Goal: Leave review/rating: Share an evaluation or opinion about a product, service, or content

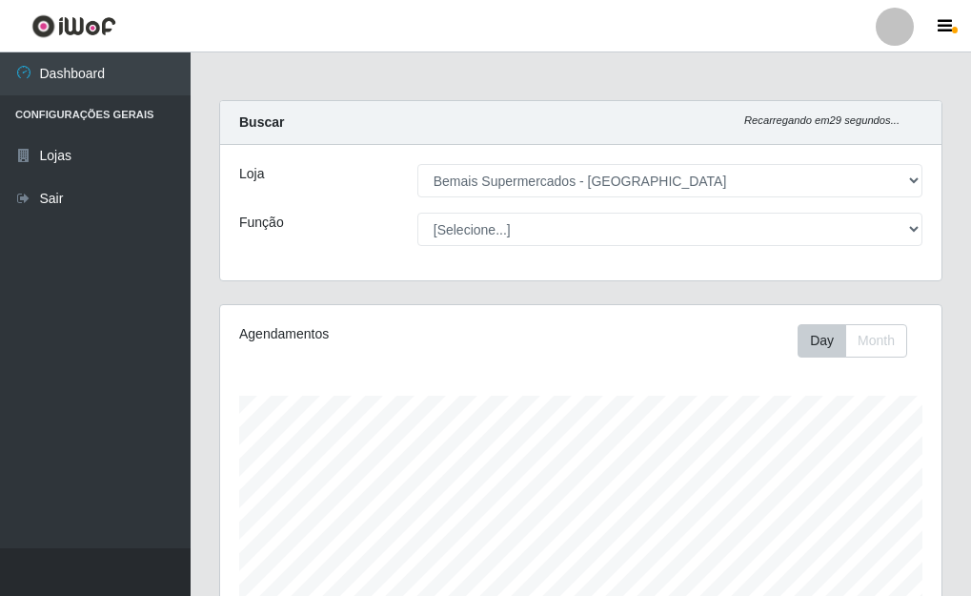
select select "249"
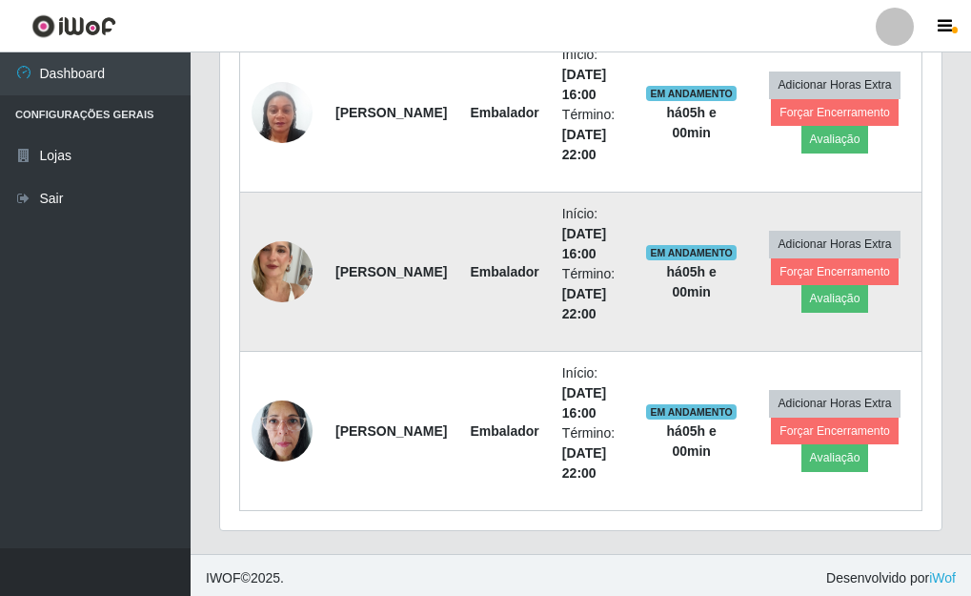
scroll to position [808, 0]
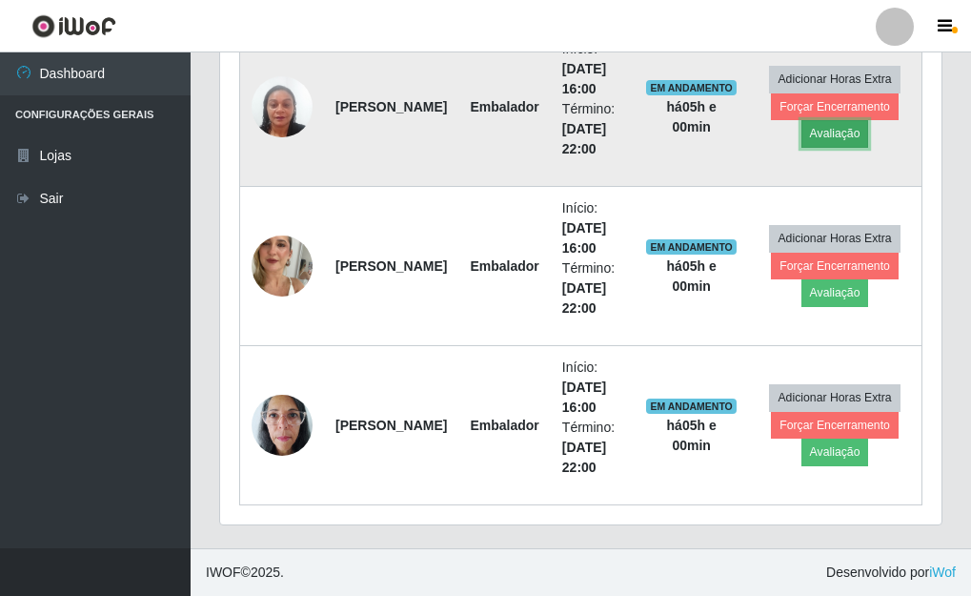
click at [851, 132] on button "Avaliação" at bounding box center [836, 133] width 68 height 27
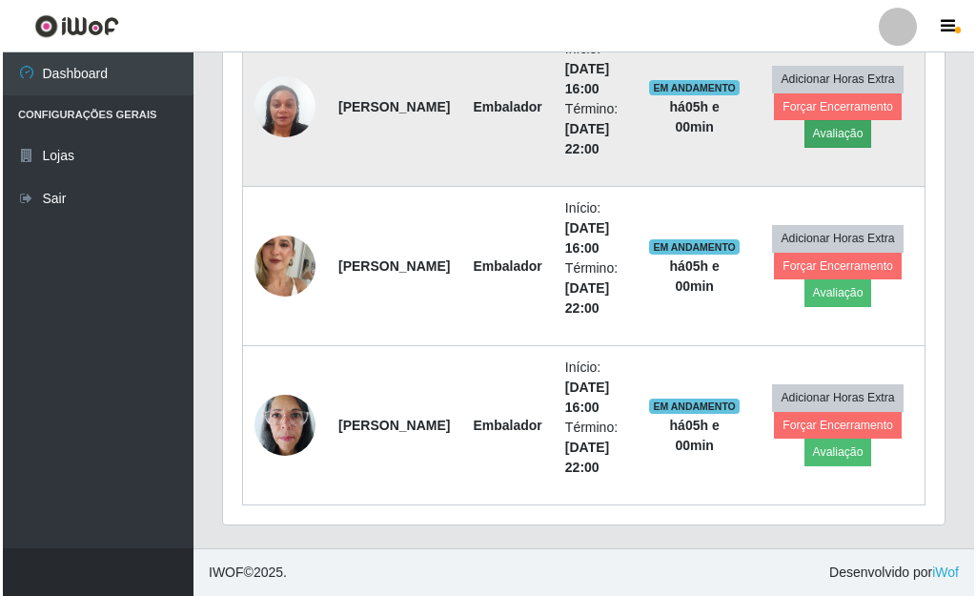
scroll to position [396, 710]
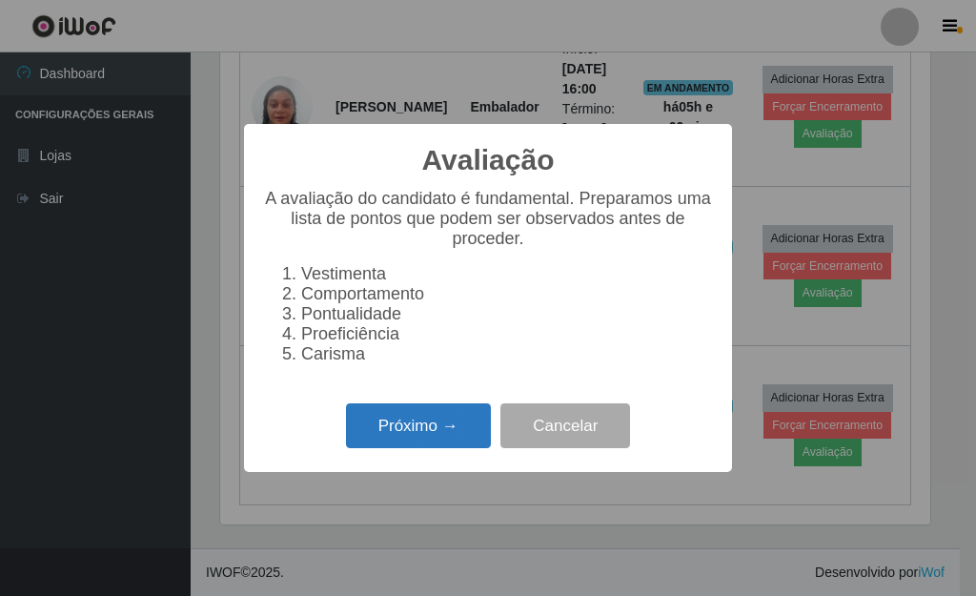
click at [410, 438] on button "Próximo →" at bounding box center [418, 425] width 145 height 45
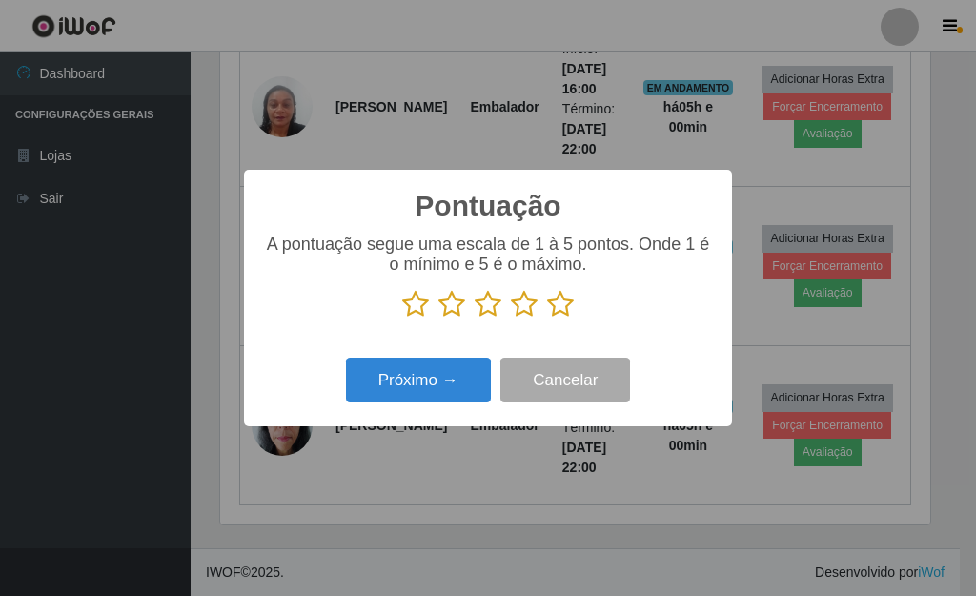
scroll to position [952783, 952469]
click at [564, 304] on icon at bounding box center [560, 304] width 27 height 29
click at [547, 318] on input "radio" at bounding box center [547, 318] width 0 height 0
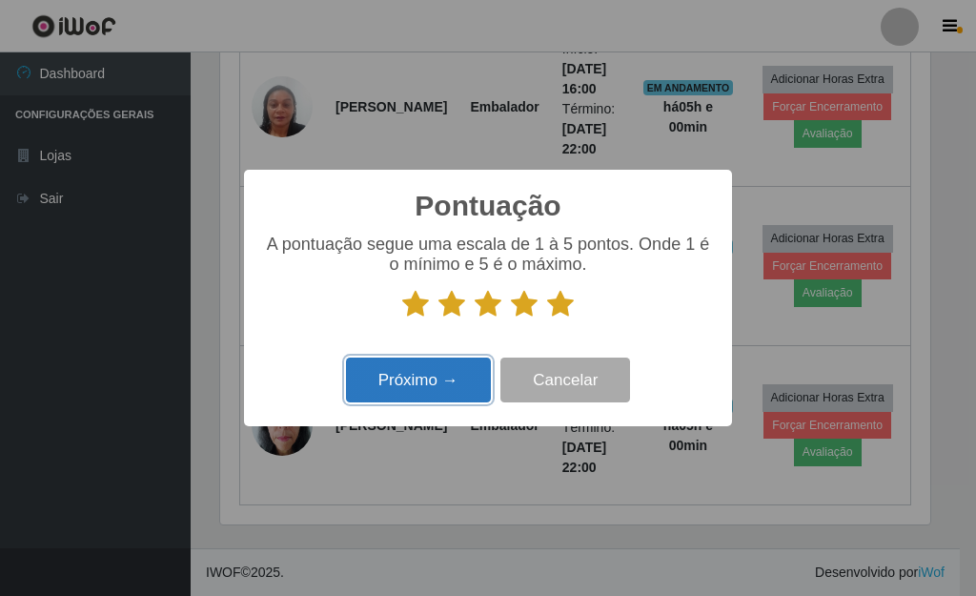
click at [428, 386] on button "Próximo →" at bounding box center [418, 379] width 145 height 45
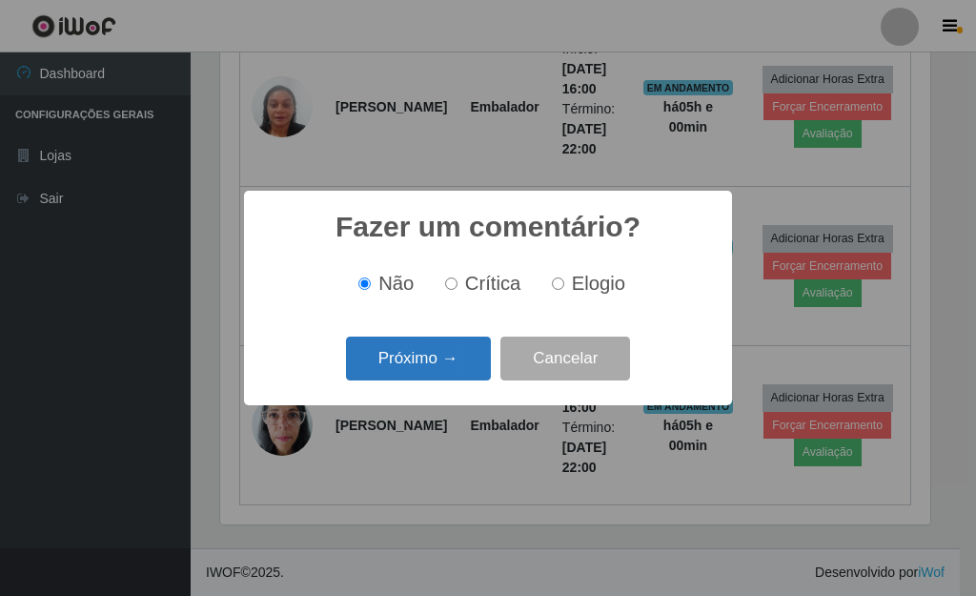
click at [419, 361] on button "Próximo →" at bounding box center [418, 358] width 145 height 45
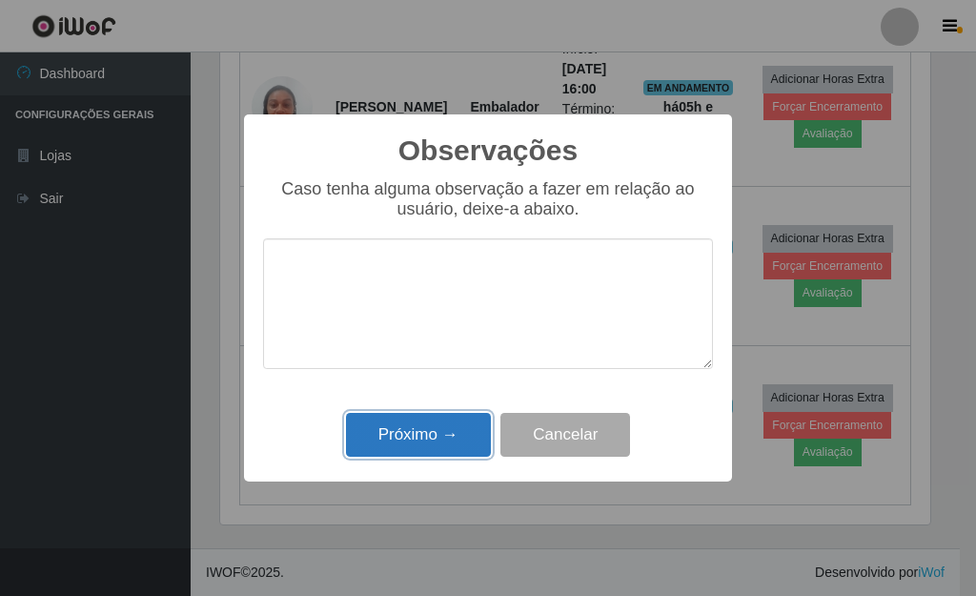
click at [444, 441] on button "Próximo →" at bounding box center [418, 435] width 145 height 45
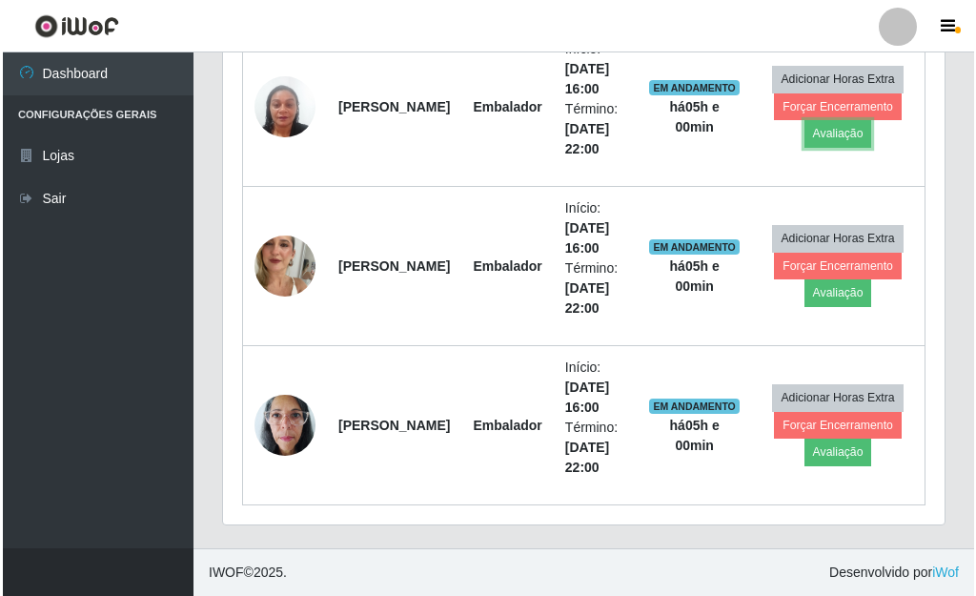
scroll to position [396, 722]
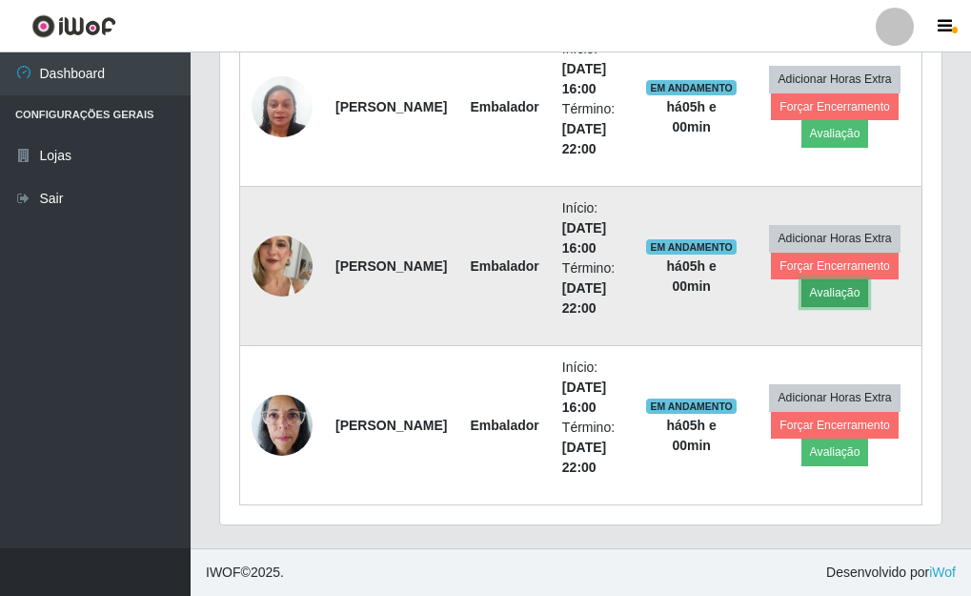
click at [838, 291] on button "Avaliação" at bounding box center [836, 292] width 68 height 27
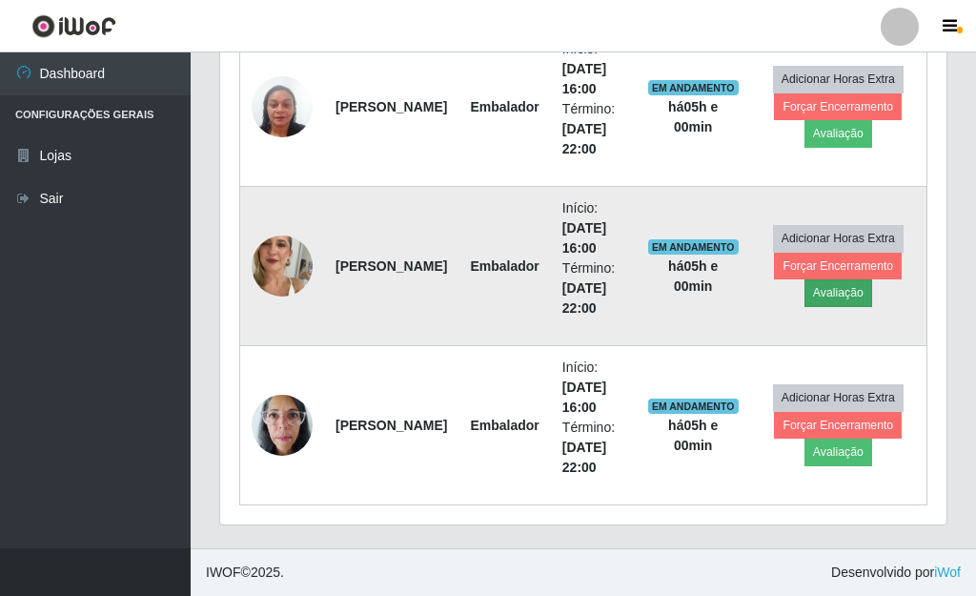
scroll to position [396, 710]
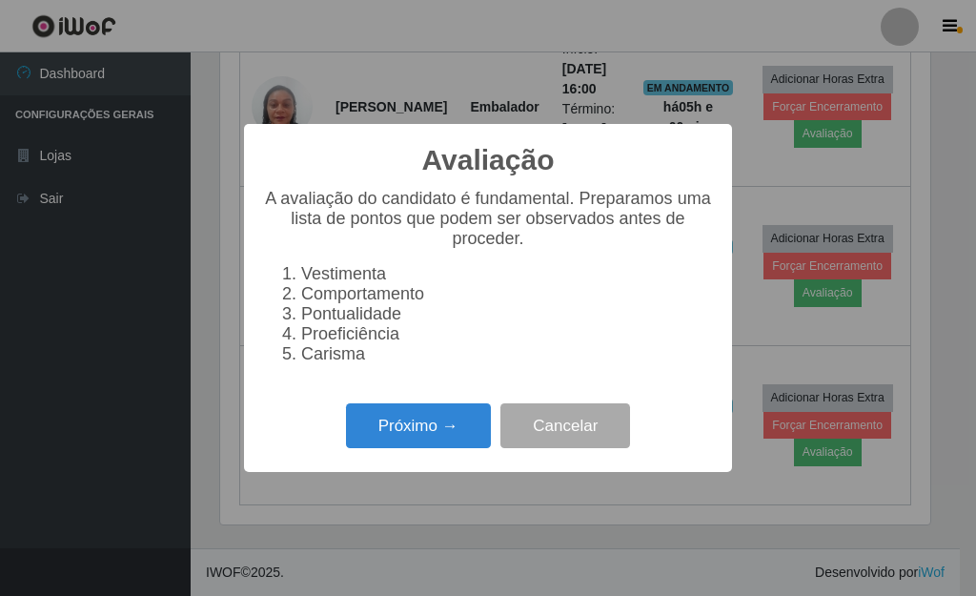
click at [436, 413] on div "Próximo → Cancelar" at bounding box center [488, 425] width 450 height 54
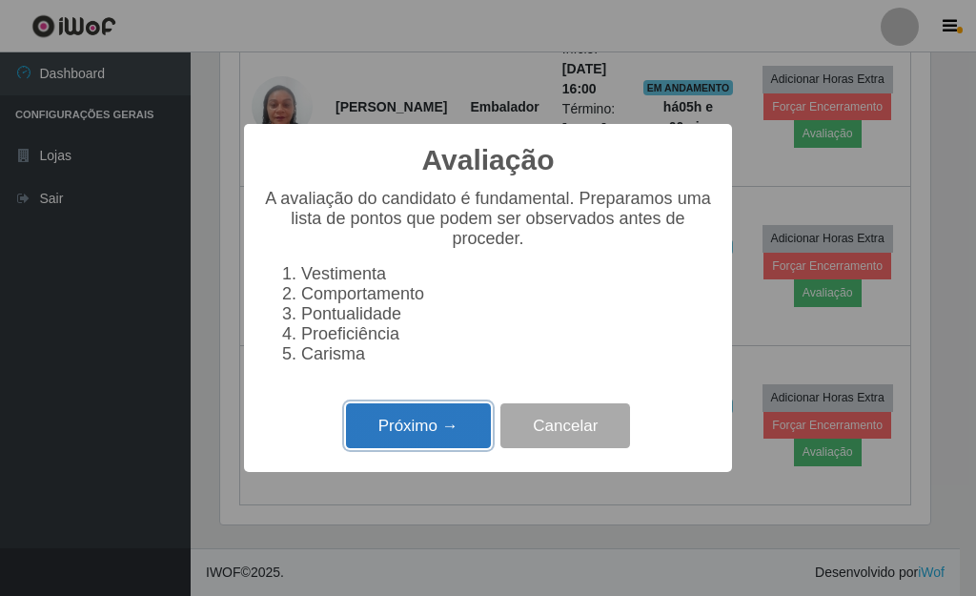
click at [423, 431] on button "Próximo →" at bounding box center [418, 425] width 145 height 45
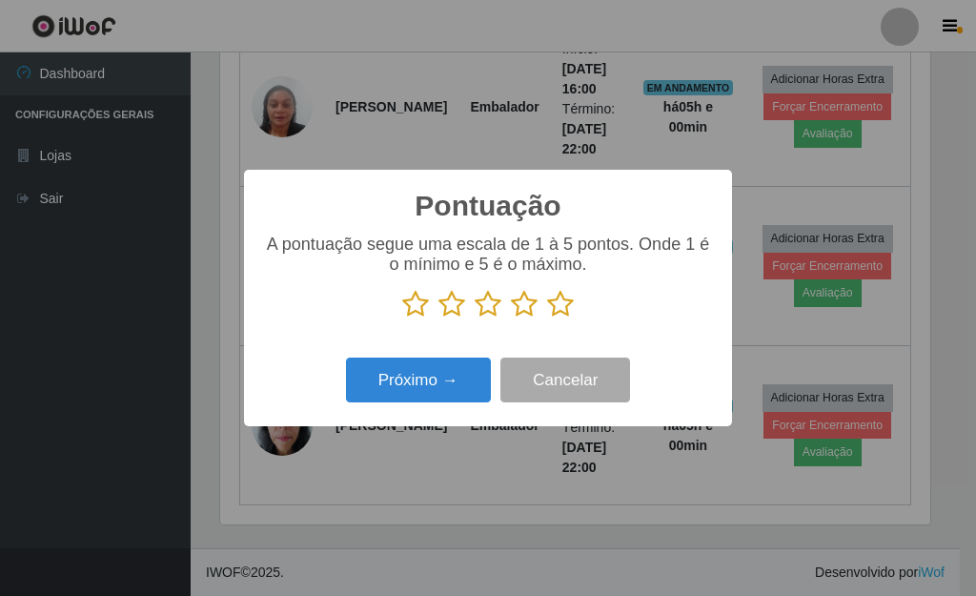
scroll to position [952783, 952469]
click at [552, 316] on icon at bounding box center [560, 304] width 27 height 29
click at [547, 318] on input "radio" at bounding box center [547, 318] width 0 height 0
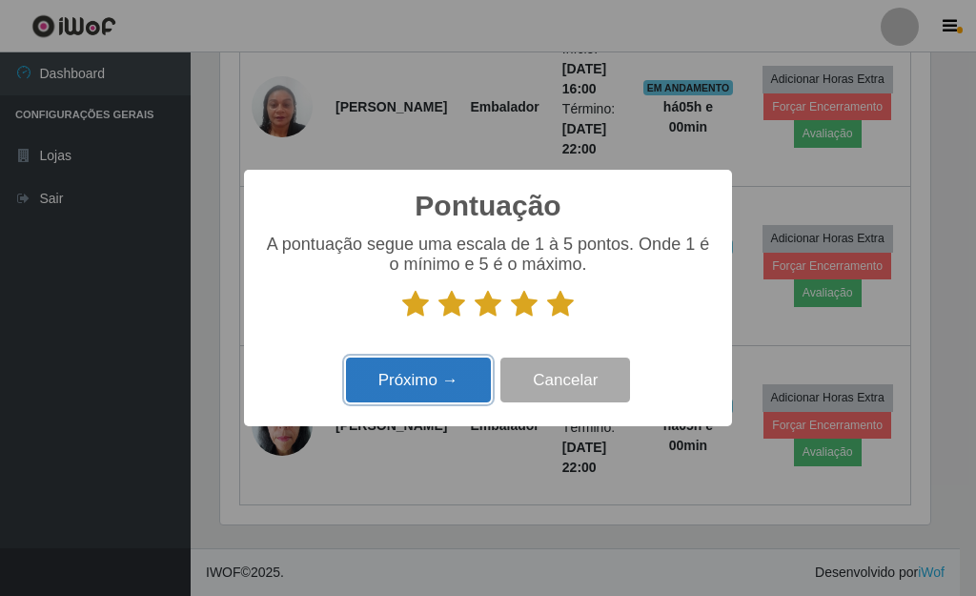
click at [444, 371] on button "Próximo →" at bounding box center [418, 379] width 145 height 45
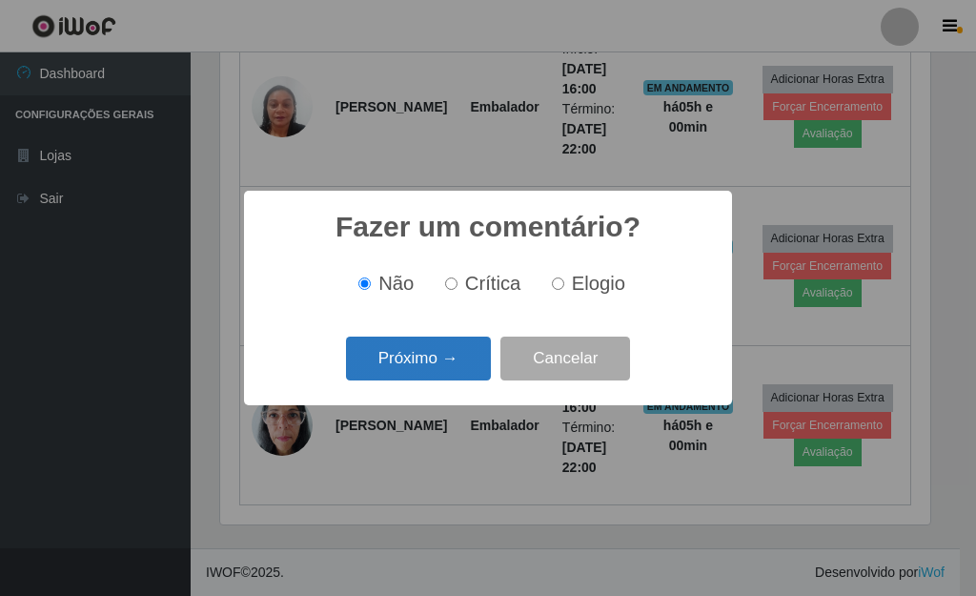
click at [437, 364] on button "Próximo →" at bounding box center [418, 358] width 145 height 45
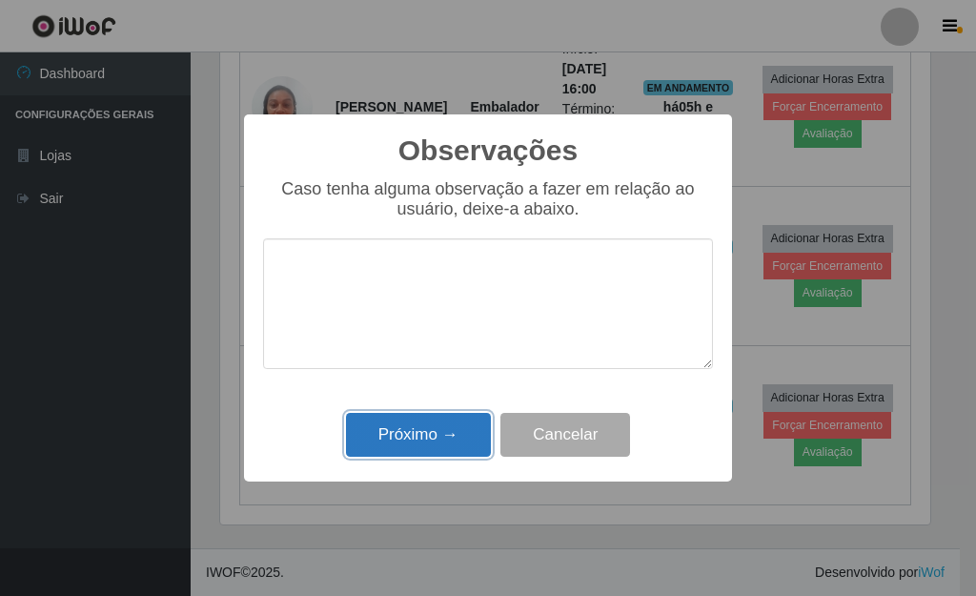
click at [441, 444] on button "Próximo →" at bounding box center [418, 435] width 145 height 45
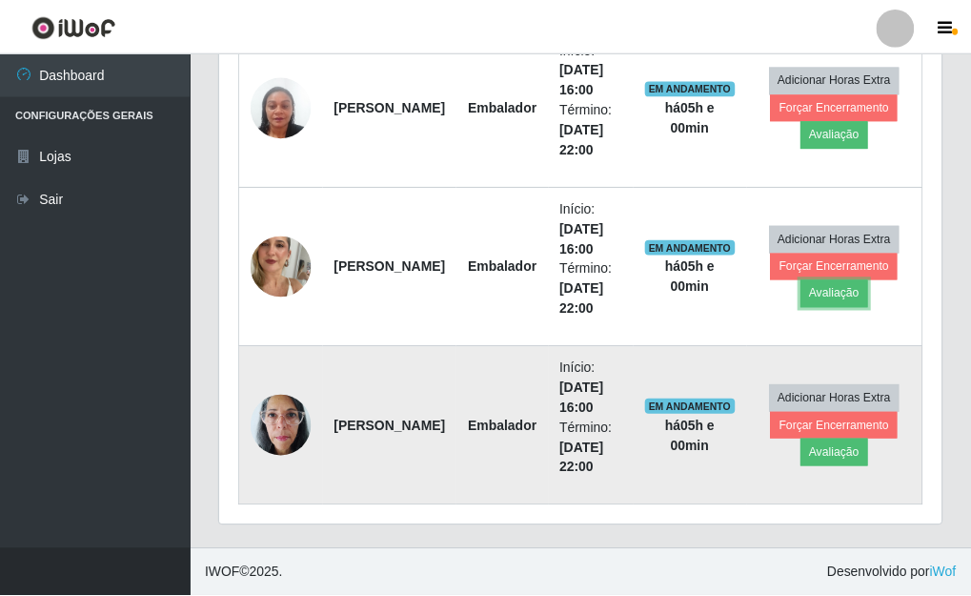
scroll to position [396, 722]
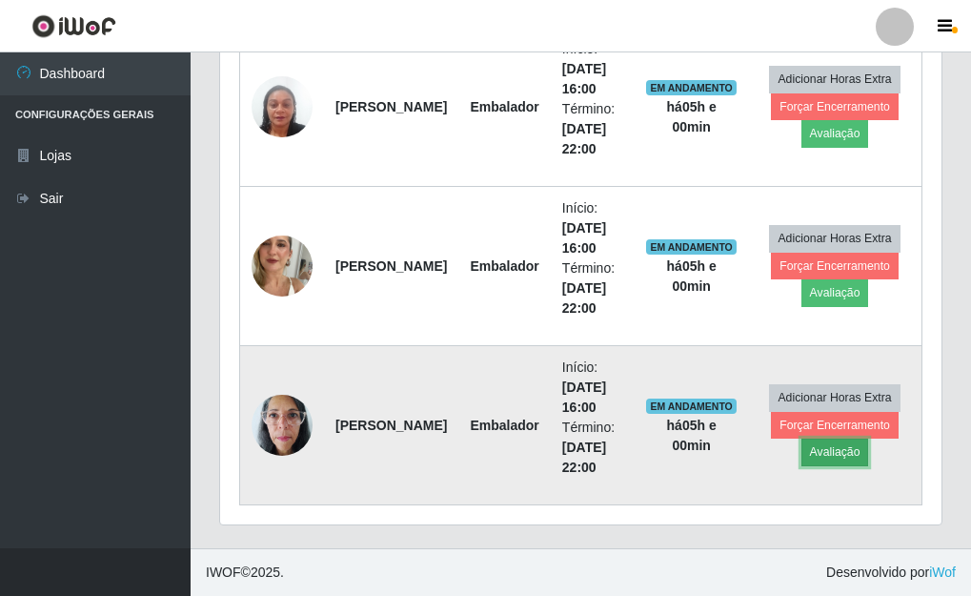
click at [822, 456] on button "Avaliação" at bounding box center [836, 451] width 68 height 27
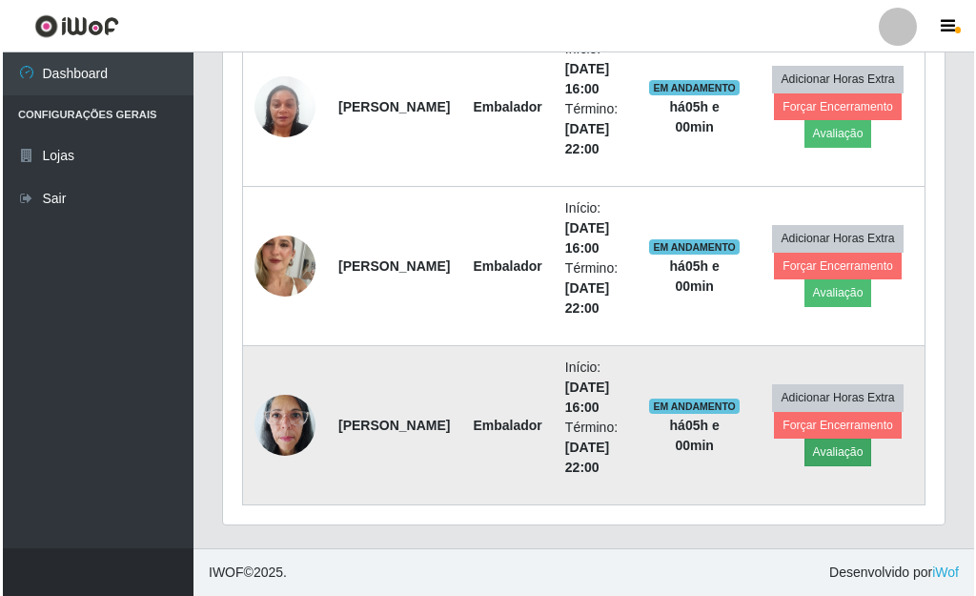
scroll to position [396, 710]
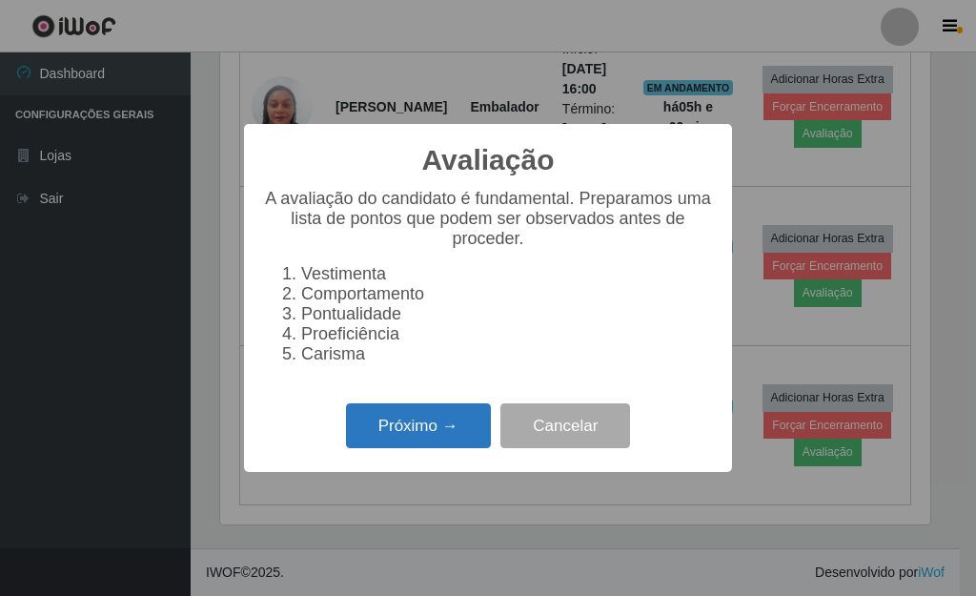
click at [433, 434] on button "Próximo →" at bounding box center [418, 425] width 145 height 45
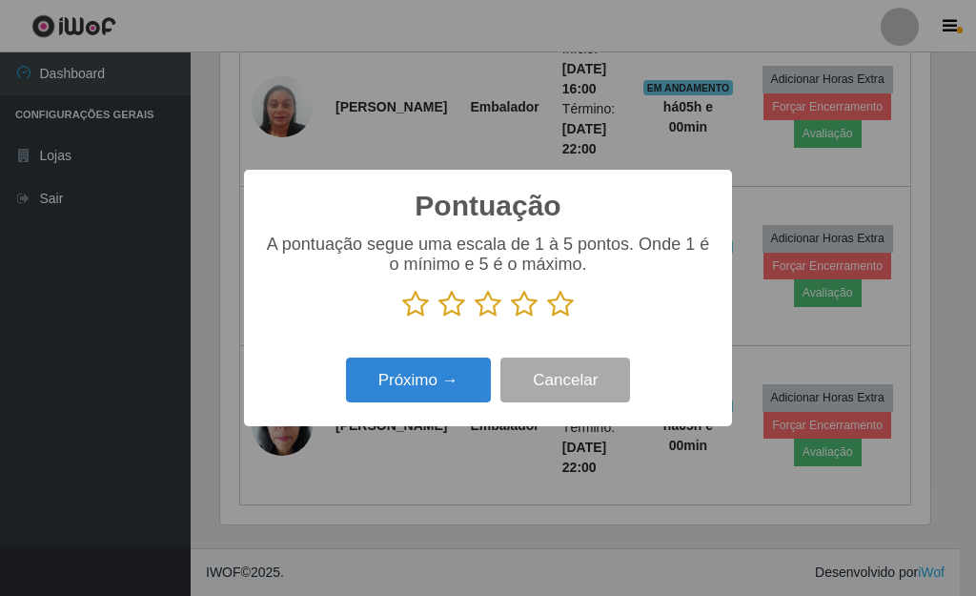
scroll to position [952783, 952469]
click at [561, 308] on icon at bounding box center [560, 304] width 27 height 29
click at [547, 318] on input "radio" at bounding box center [547, 318] width 0 height 0
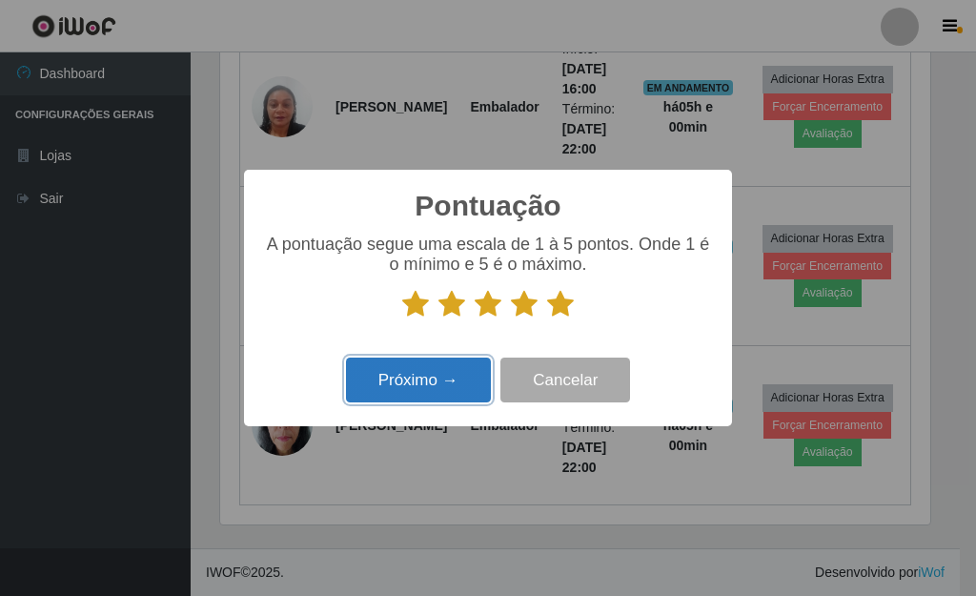
click at [444, 366] on button "Próximo →" at bounding box center [418, 379] width 145 height 45
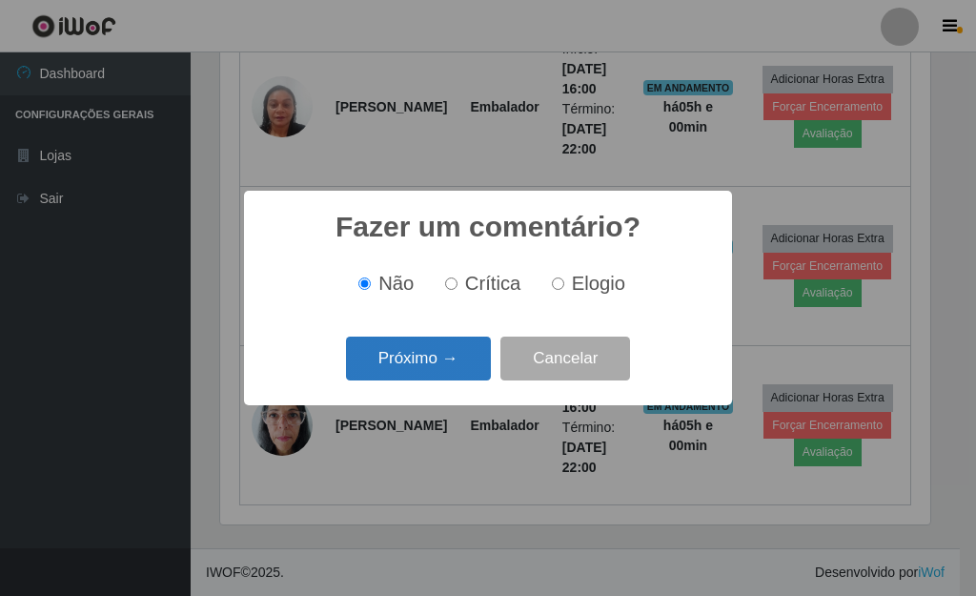
click at [456, 360] on button "Próximo →" at bounding box center [418, 358] width 145 height 45
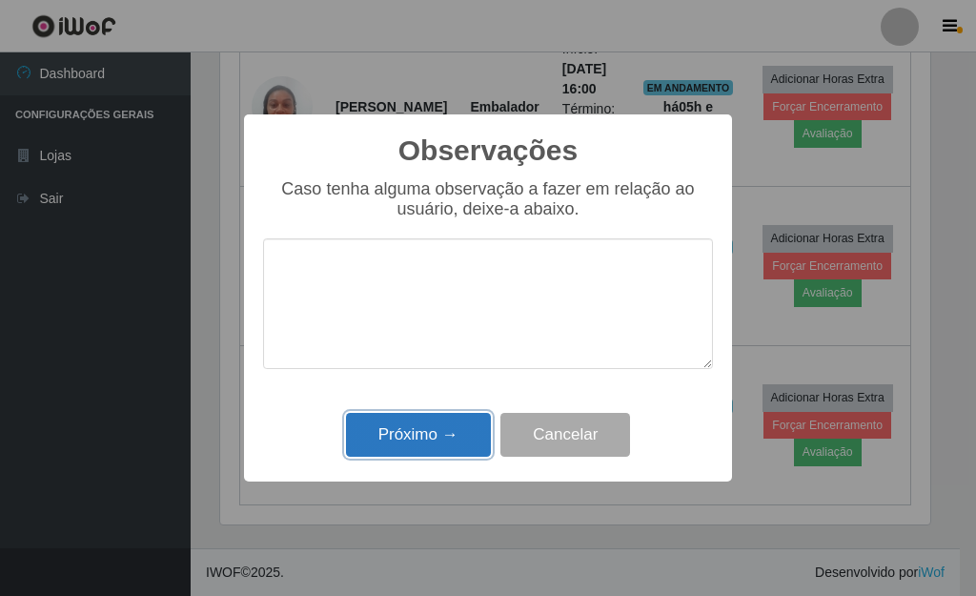
click at [446, 419] on button "Próximo →" at bounding box center [418, 435] width 145 height 45
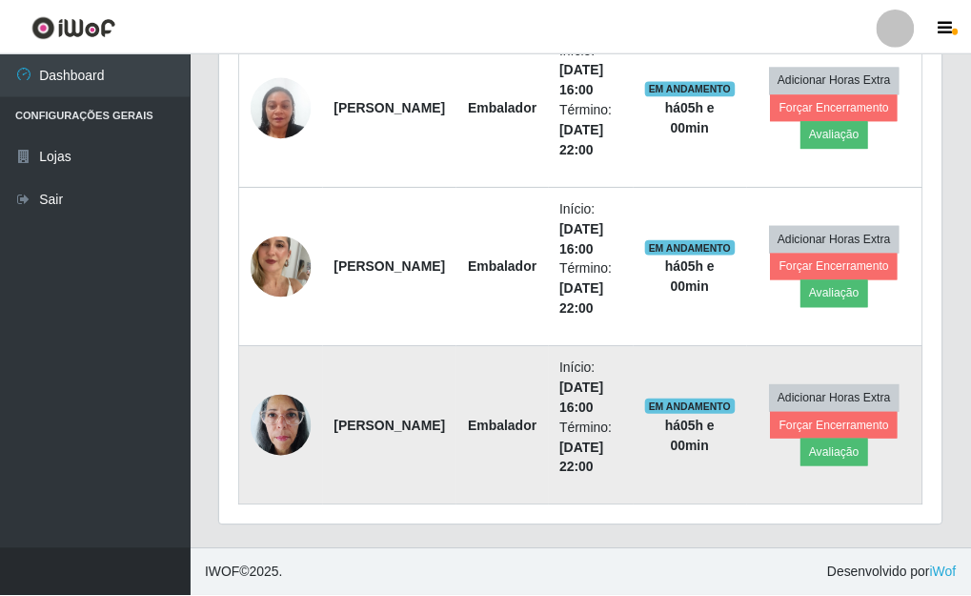
scroll to position [396, 722]
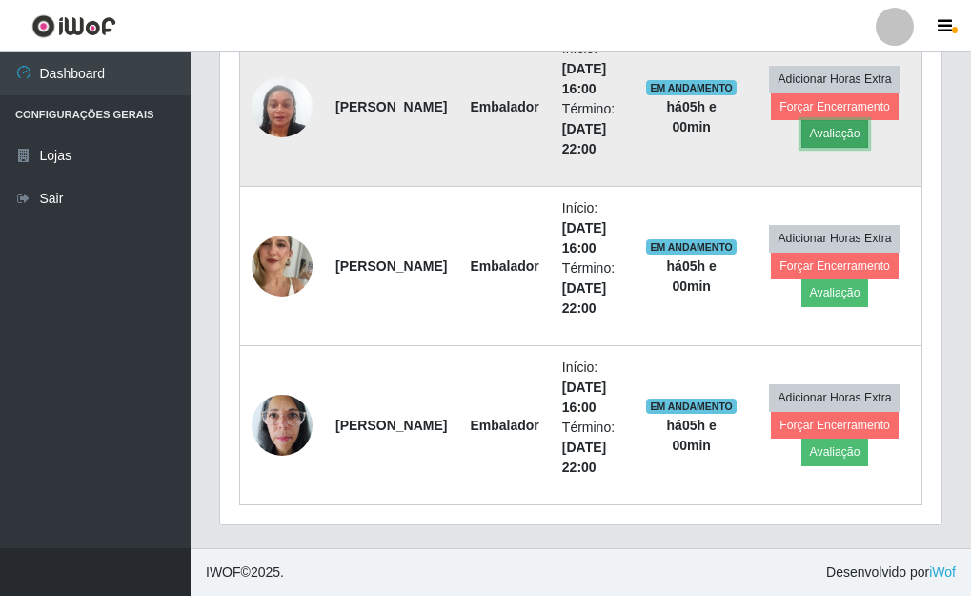
click at [848, 138] on button "Avaliação" at bounding box center [836, 133] width 68 height 27
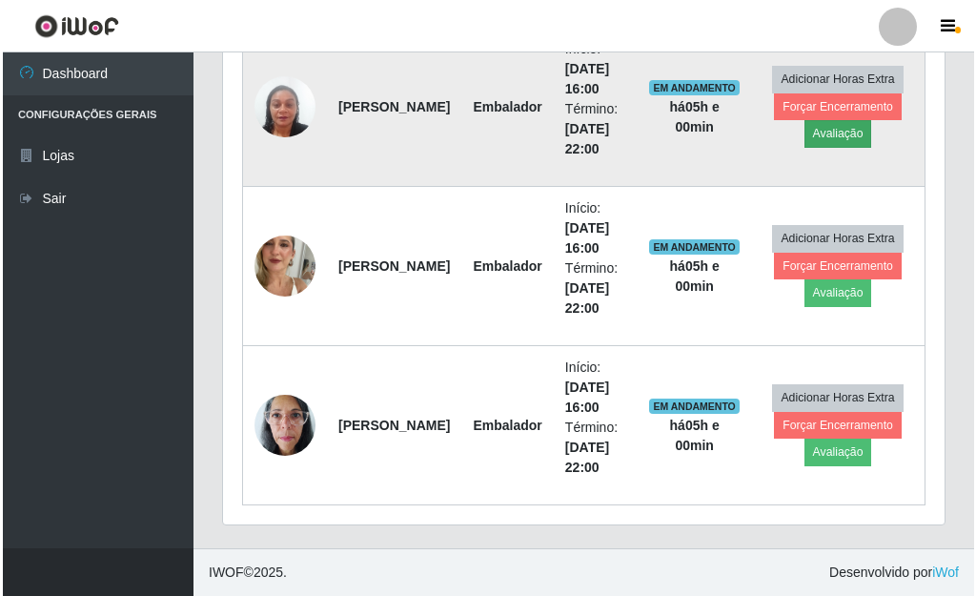
scroll to position [396, 710]
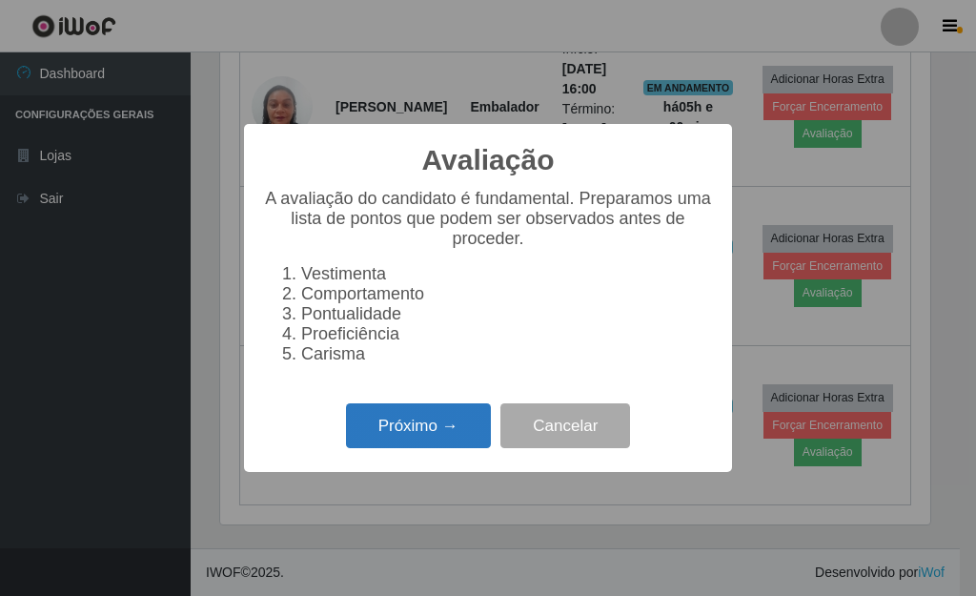
click at [438, 426] on button "Próximo →" at bounding box center [418, 425] width 145 height 45
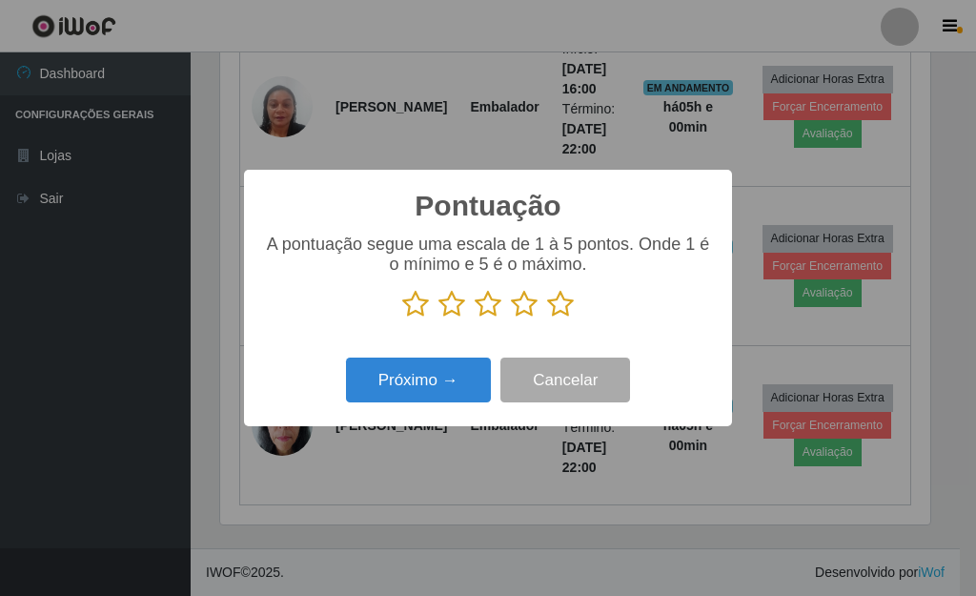
scroll to position [952783, 952469]
click at [561, 303] on icon at bounding box center [560, 304] width 27 height 29
click at [547, 318] on input "radio" at bounding box center [547, 318] width 0 height 0
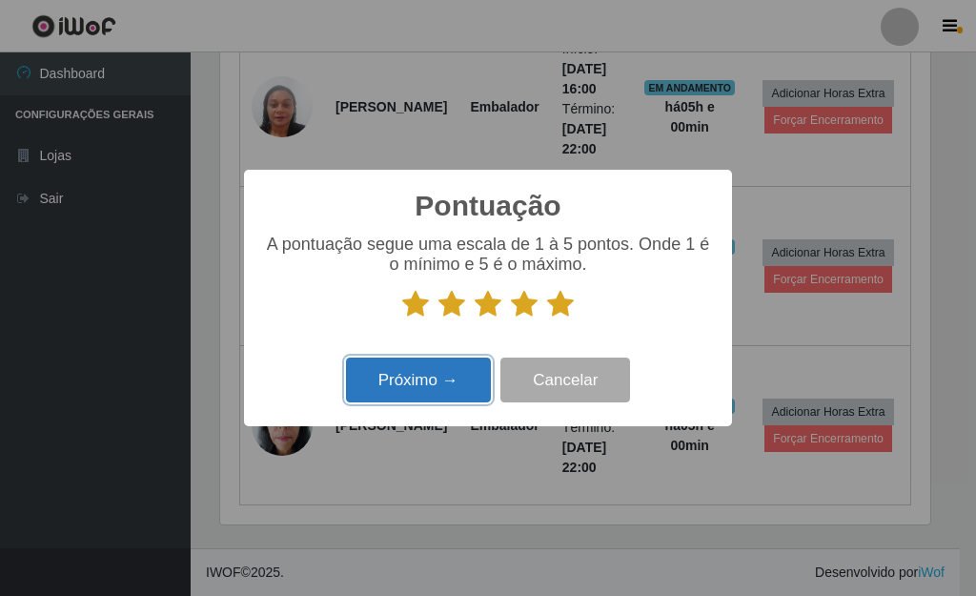
click at [439, 385] on button "Próximo →" at bounding box center [418, 379] width 145 height 45
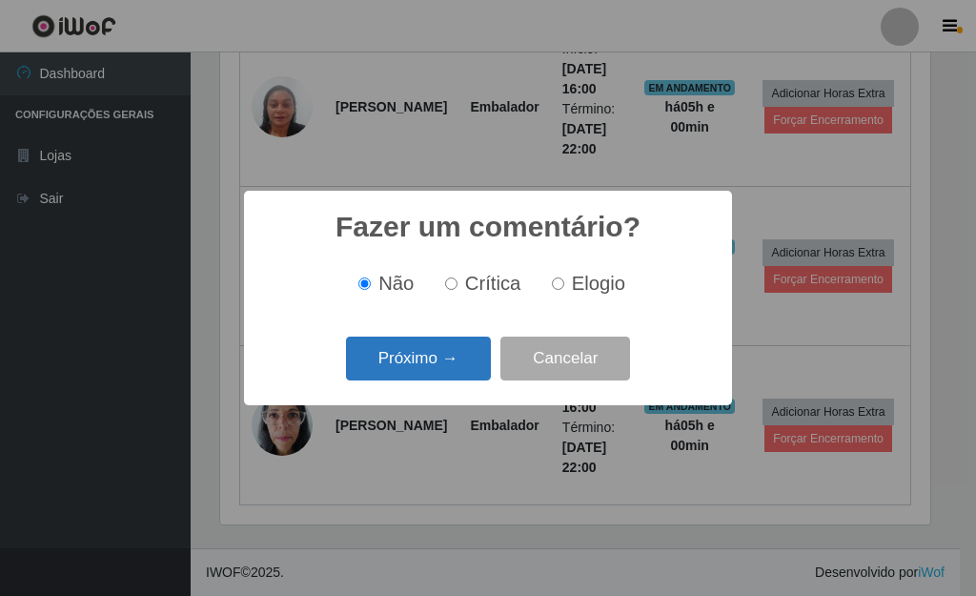
click at [447, 364] on button "Próximo →" at bounding box center [418, 358] width 145 height 45
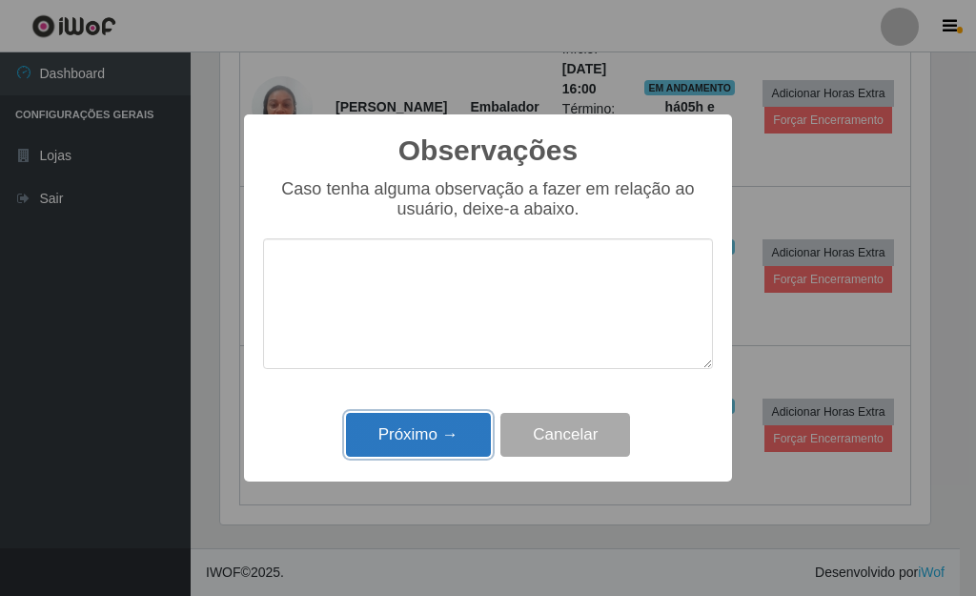
click at [442, 436] on button "Próximo →" at bounding box center [418, 435] width 145 height 45
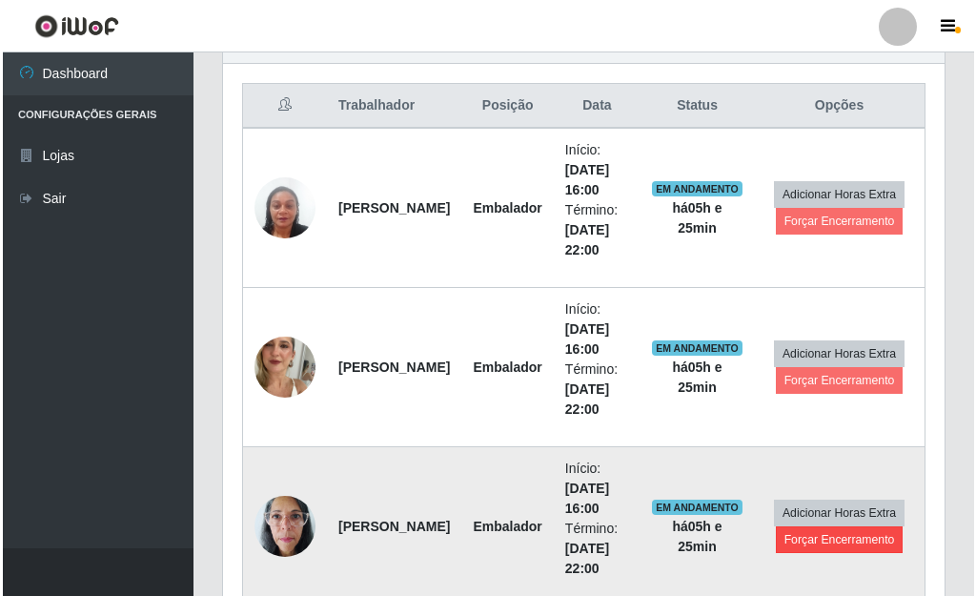
scroll to position [808, 0]
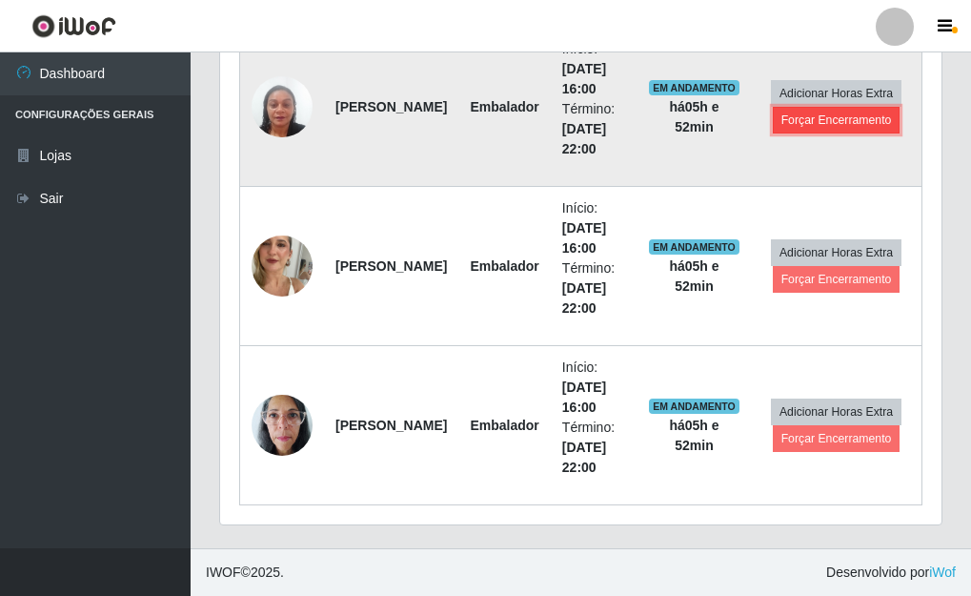
click at [852, 116] on button "Forçar Encerramento" at bounding box center [837, 120] width 128 height 27
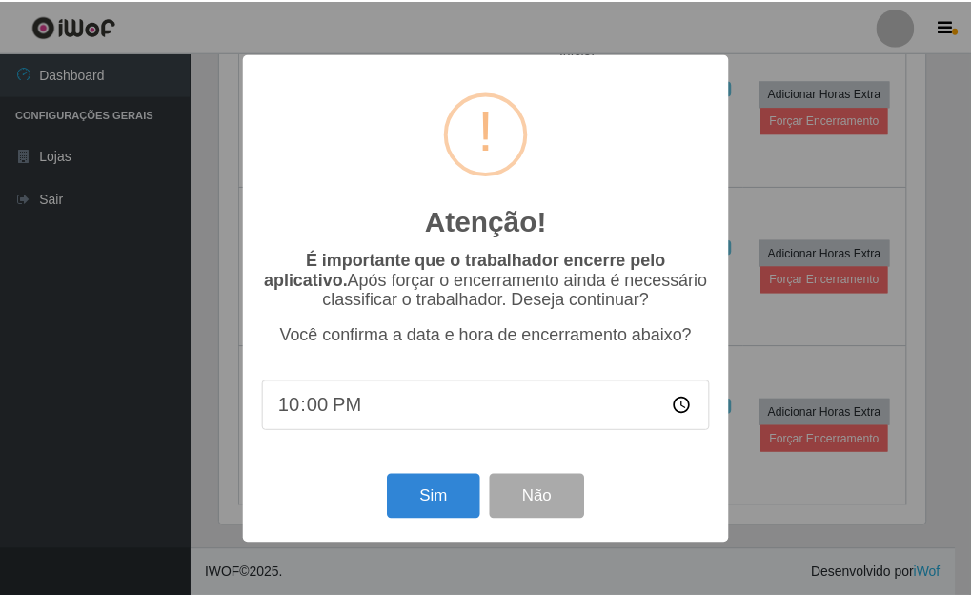
scroll to position [396, 710]
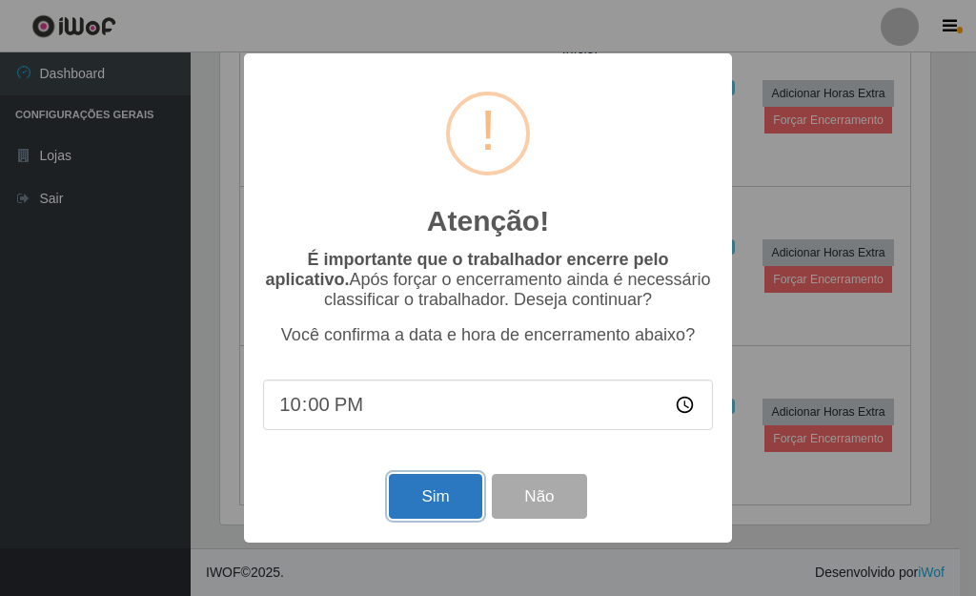
click at [441, 504] on button "Sim" at bounding box center [435, 496] width 92 height 45
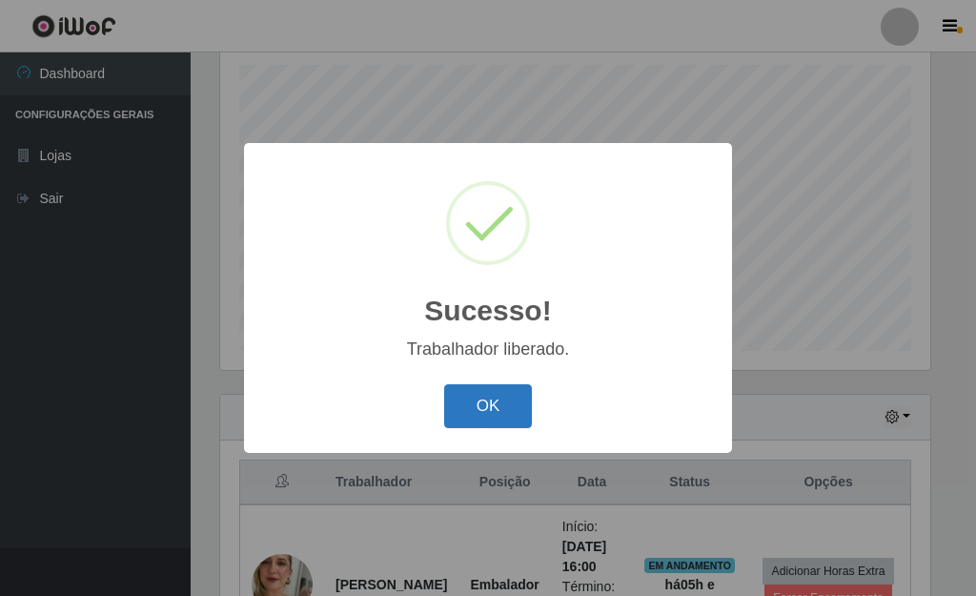
click at [489, 408] on button "OK" at bounding box center [488, 406] width 89 height 45
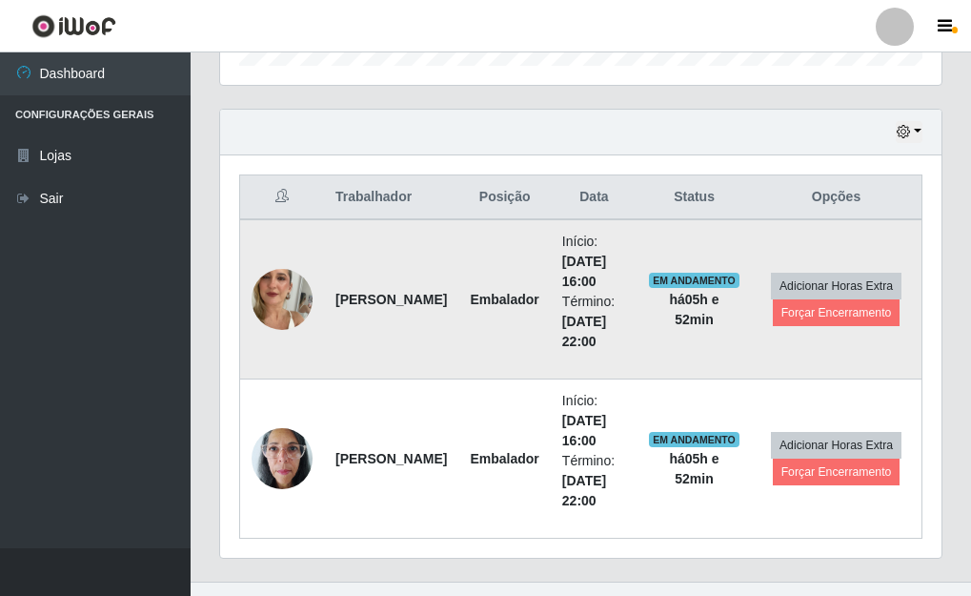
scroll to position [617, 0]
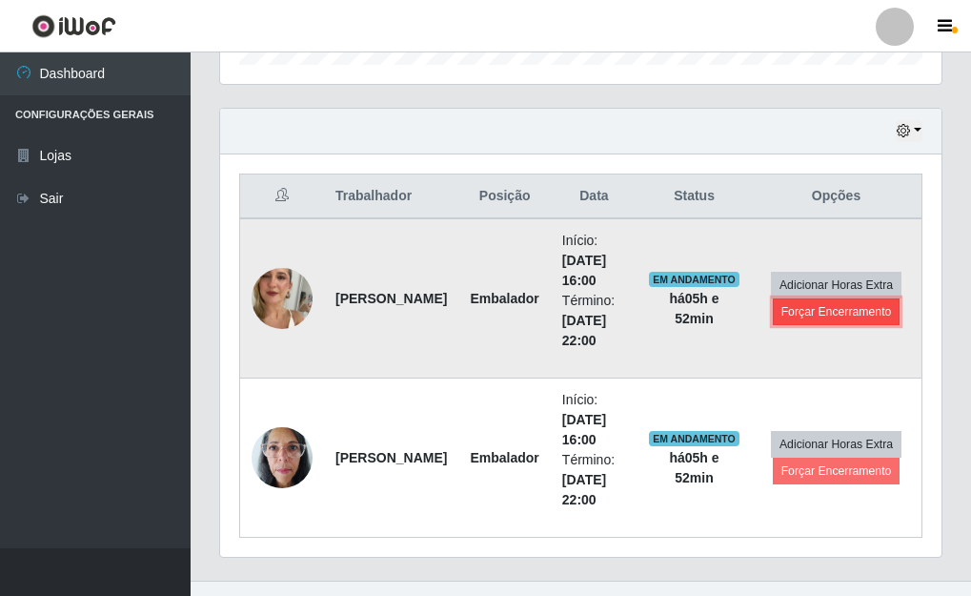
click at [830, 311] on button "Forçar Encerramento" at bounding box center [837, 311] width 128 height 27
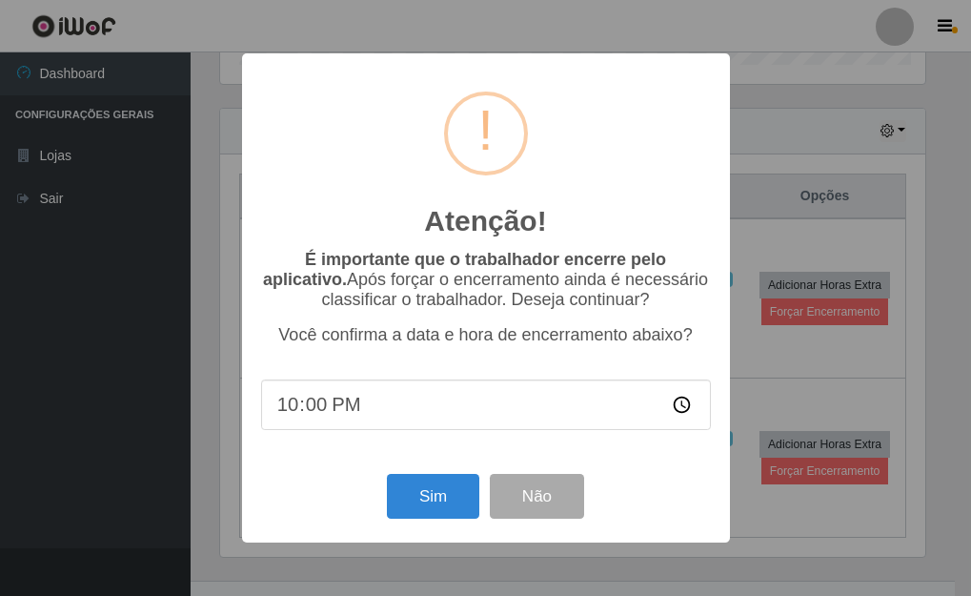
scroll to position [396, 710]
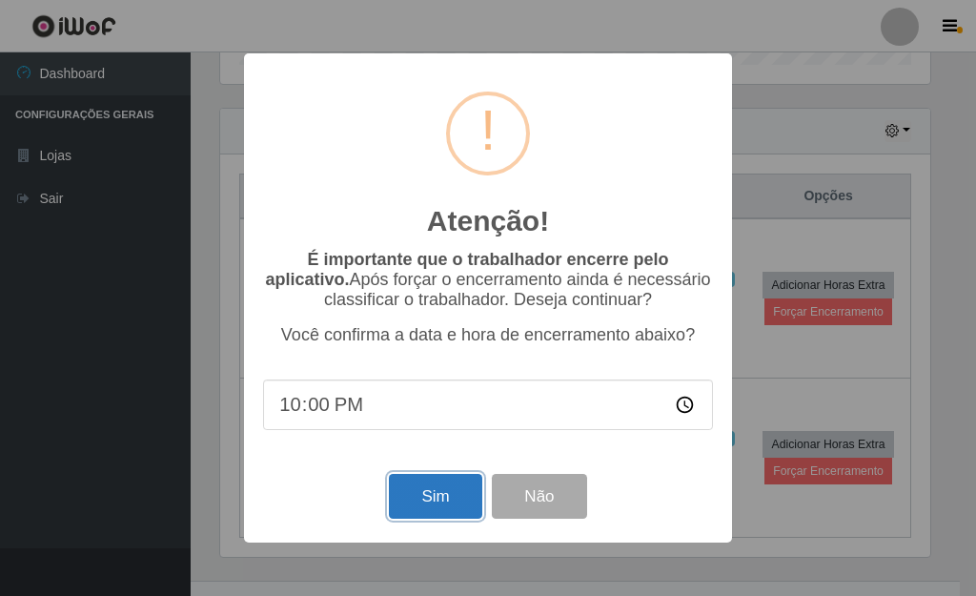
click at [434, 502] on button "Sim" at bounding box center [435, 496] width 92 height 45
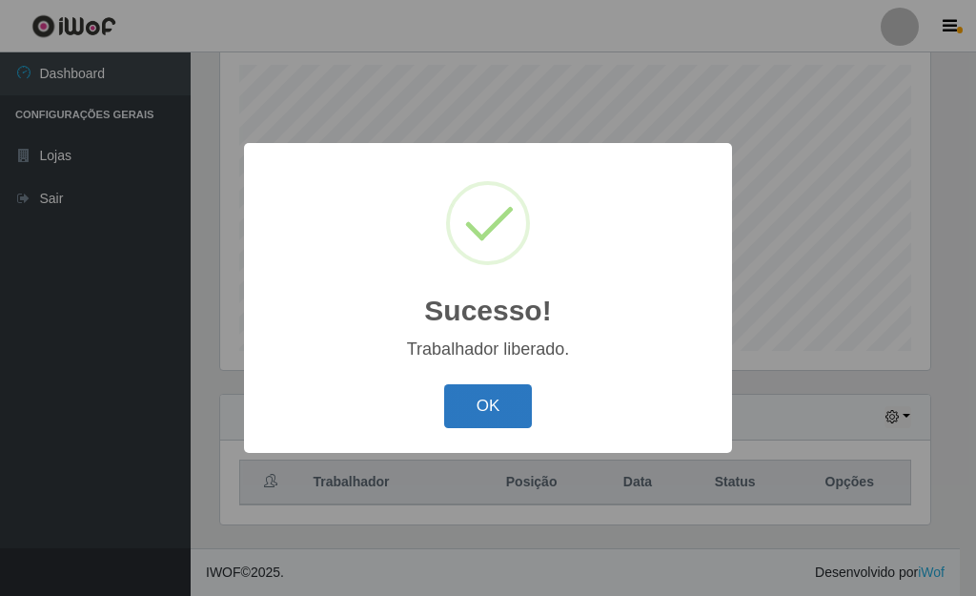
click at [475, 403] on button "OK" at bounding box center [488, 406] width 89 height 45
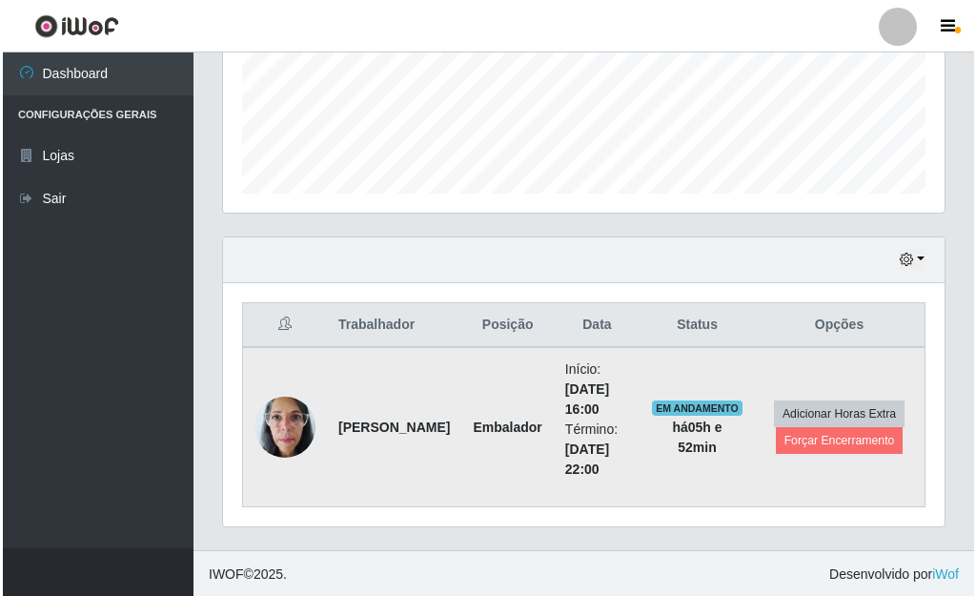
scroll to position [490, 0]
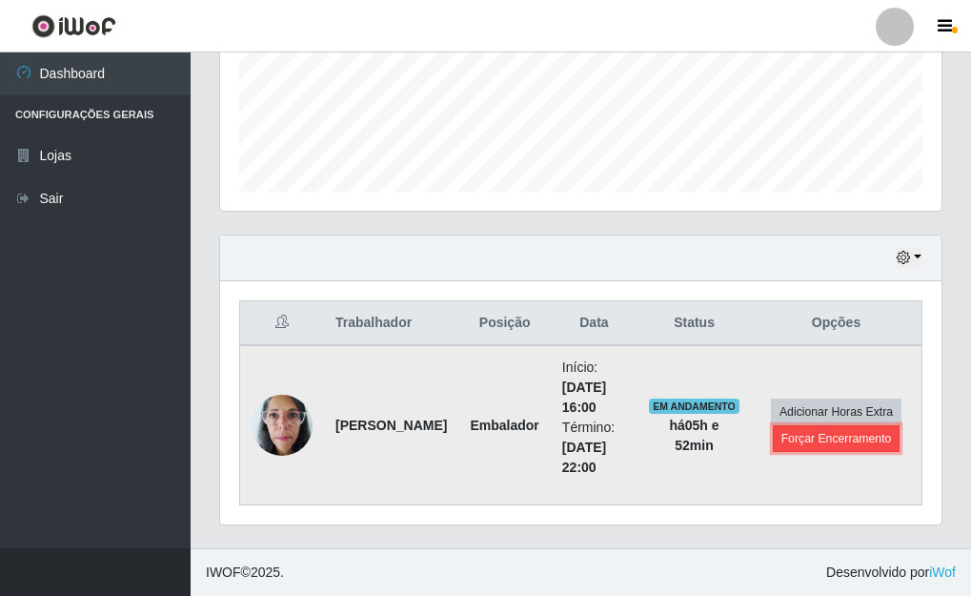
click at [841, 442] on button "Forçar Encerramento" at bounding box center [837, 438] width 128 height 27
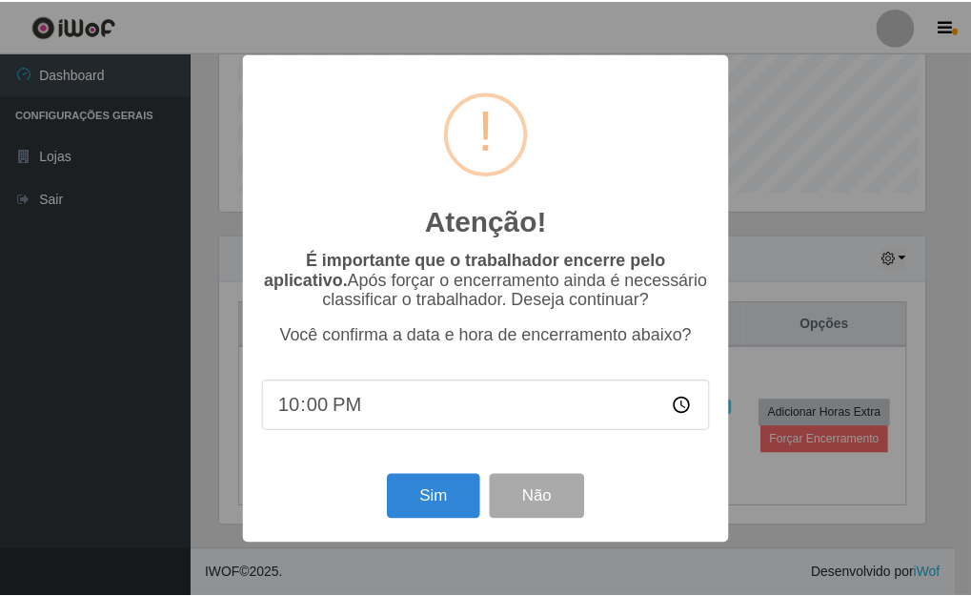
scroll to position [396, 710]
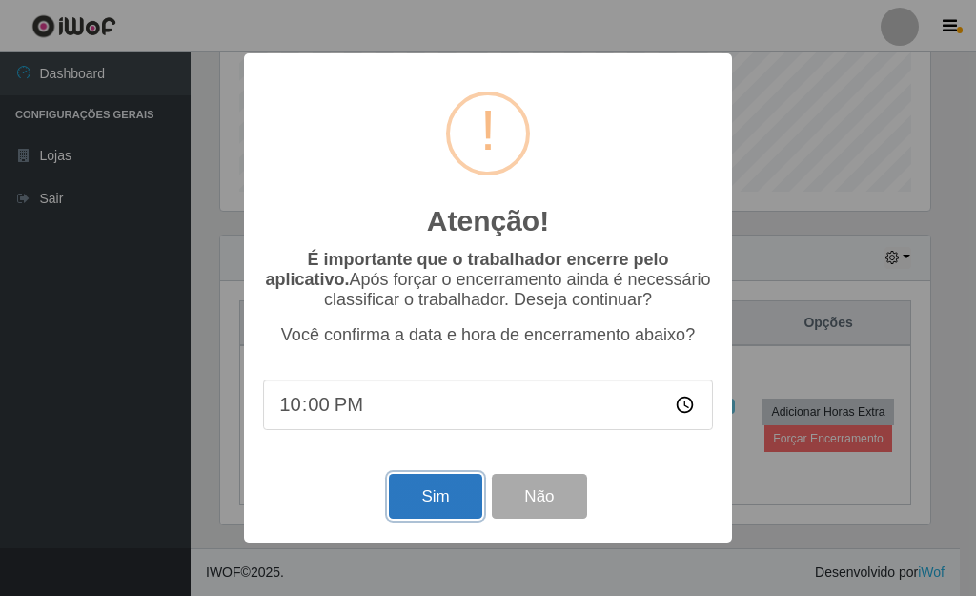
click at [435, 494] on button "Sim" at bounding box center [435, 496] width 92 height 45
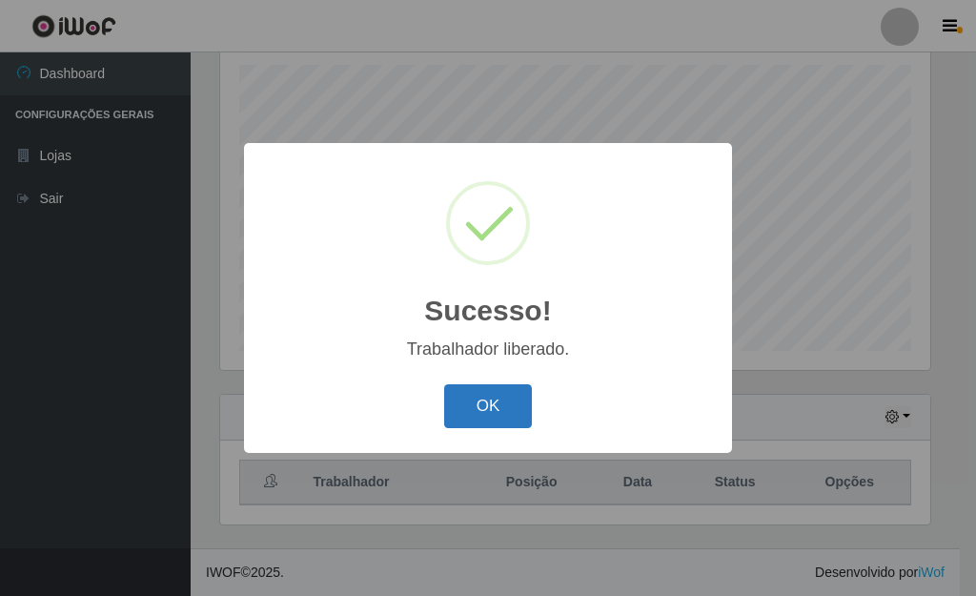
click at [486, 415] on button "OK" at bounding box center [488, 406] width 89 height 45
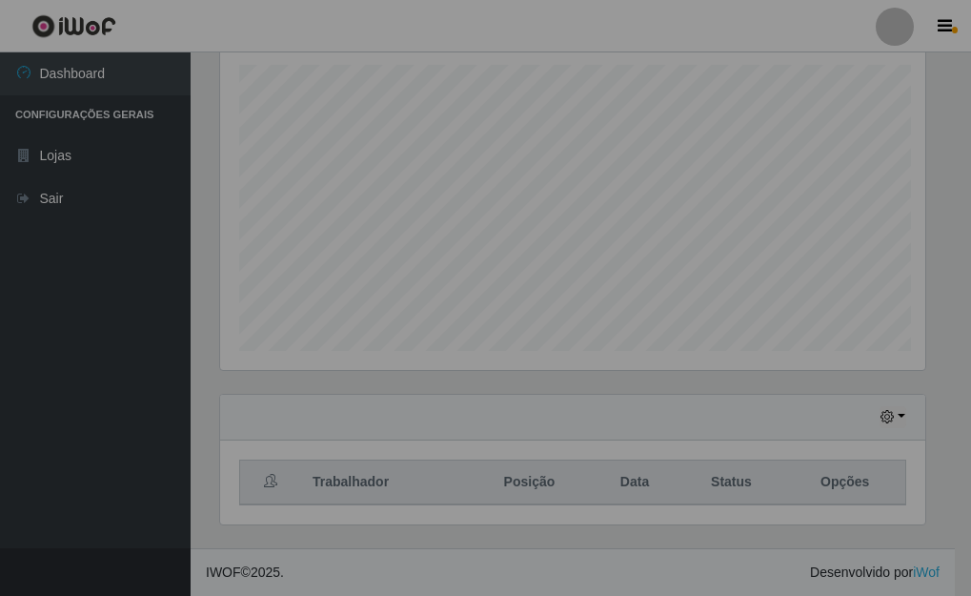
scroll to position [396, 722]
